Goal: Navigation & Orientation: Find specific page/section

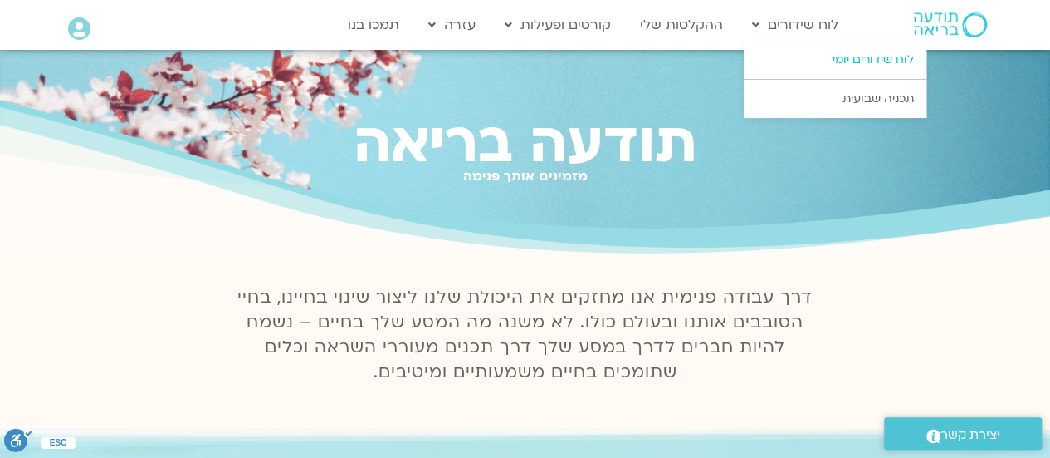
click at [827, 61] on link "לוח שידורים יומי" at bounding box center [835, 60] width 183 height 38
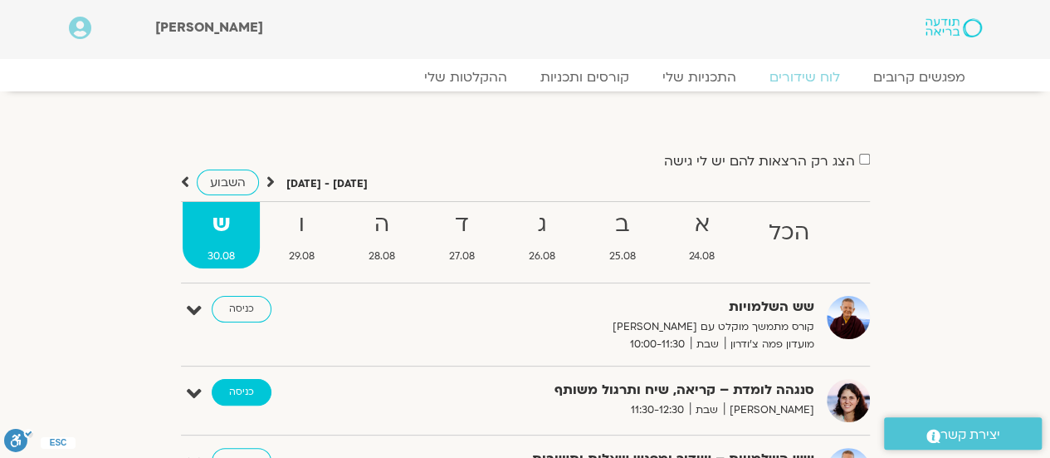
click at [251, 389] on link "כניסה" at bounding box center [242, 392] width 60 height 27
